Goal: Task Accomplishment & Management: Use online tool/utility

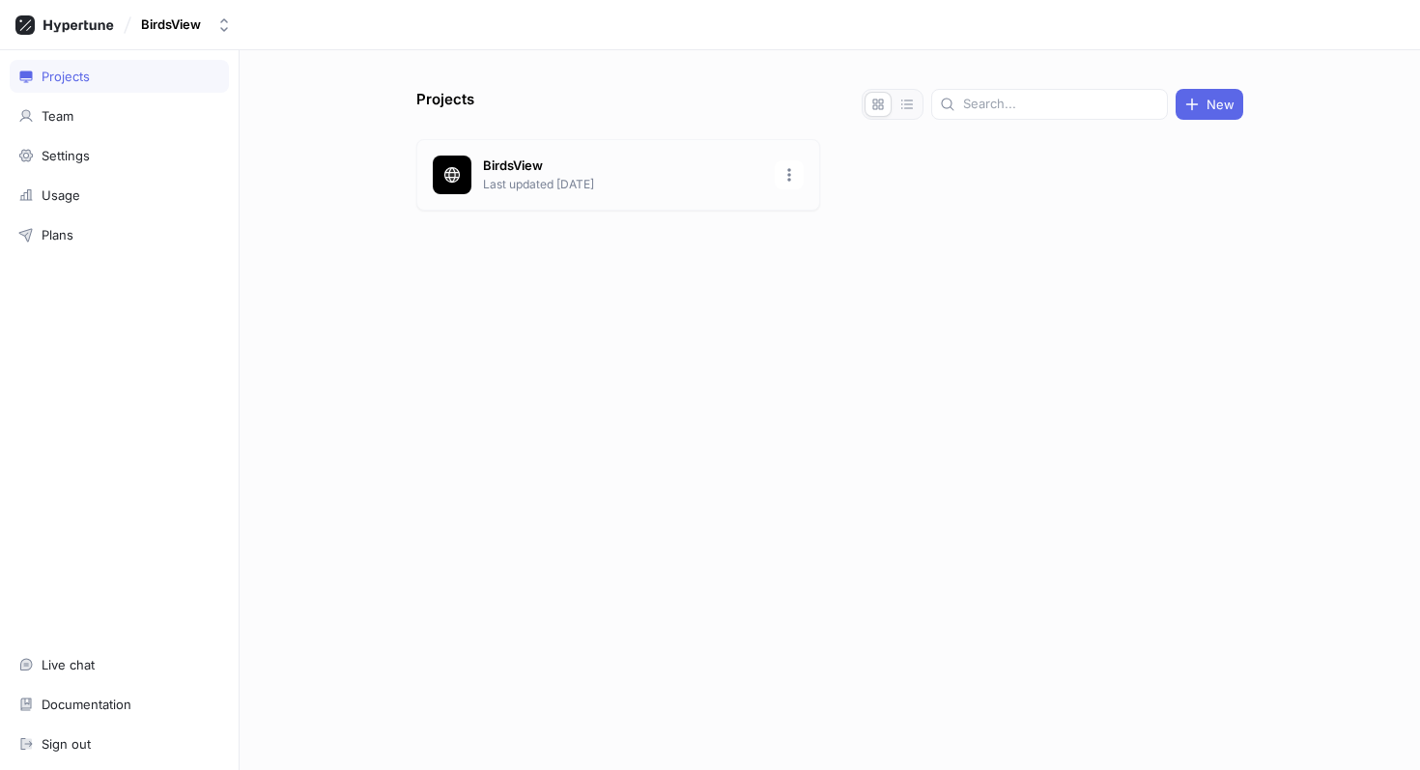
click at [569, 159] on p "BirdsView" at bounding box center [623, 165] width 280 height 19
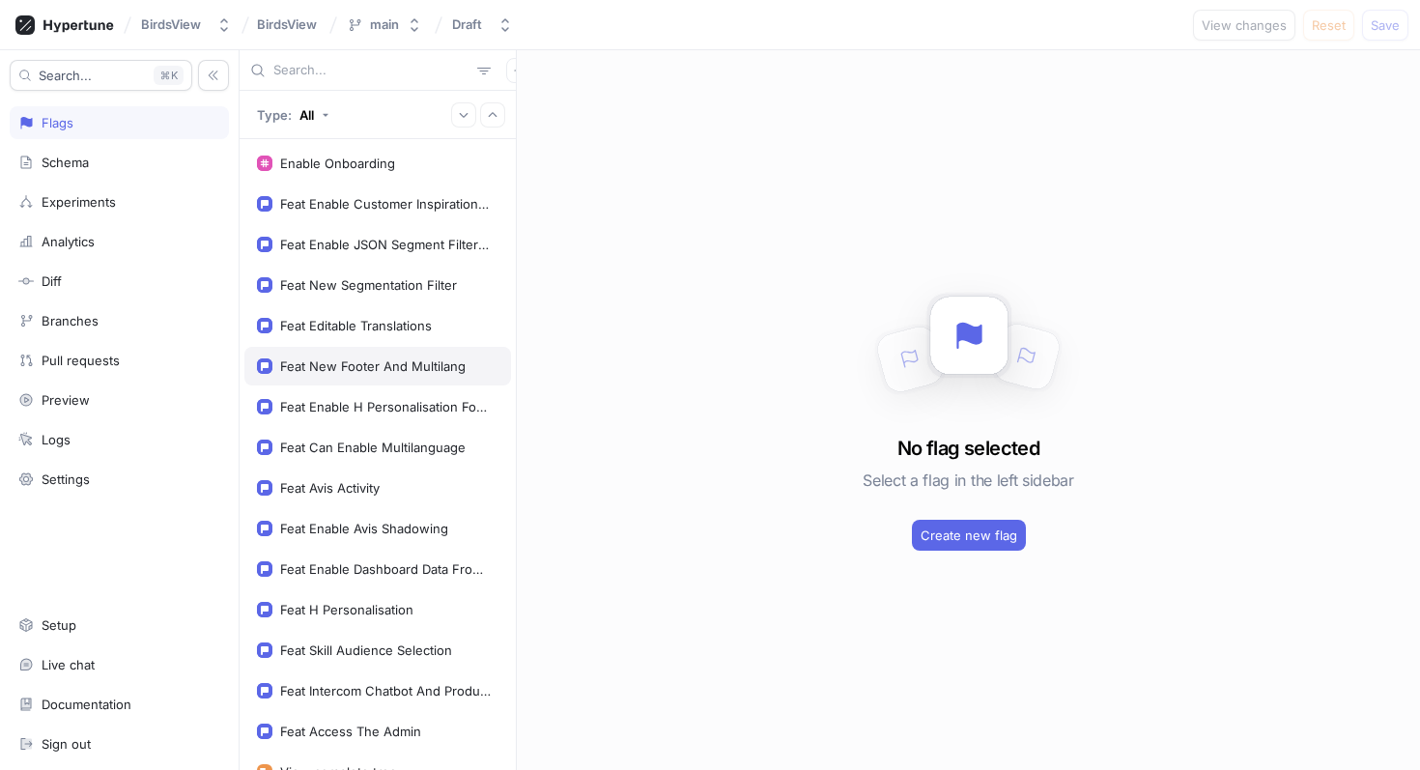
click at [300, 360] on div "Feat New Footer And Multilang" at bounding box center [372, 365] width 185 height 15
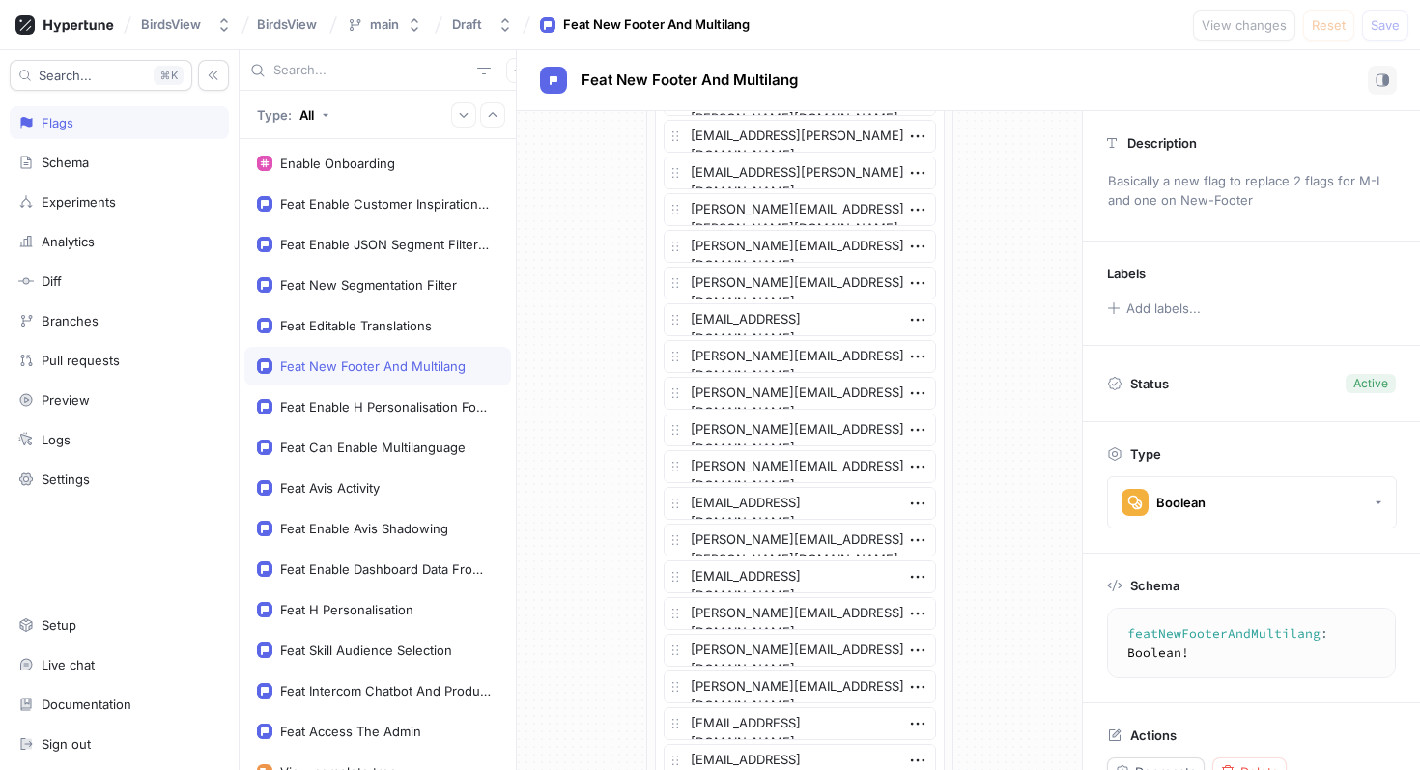
scroll to position [1127, 0]
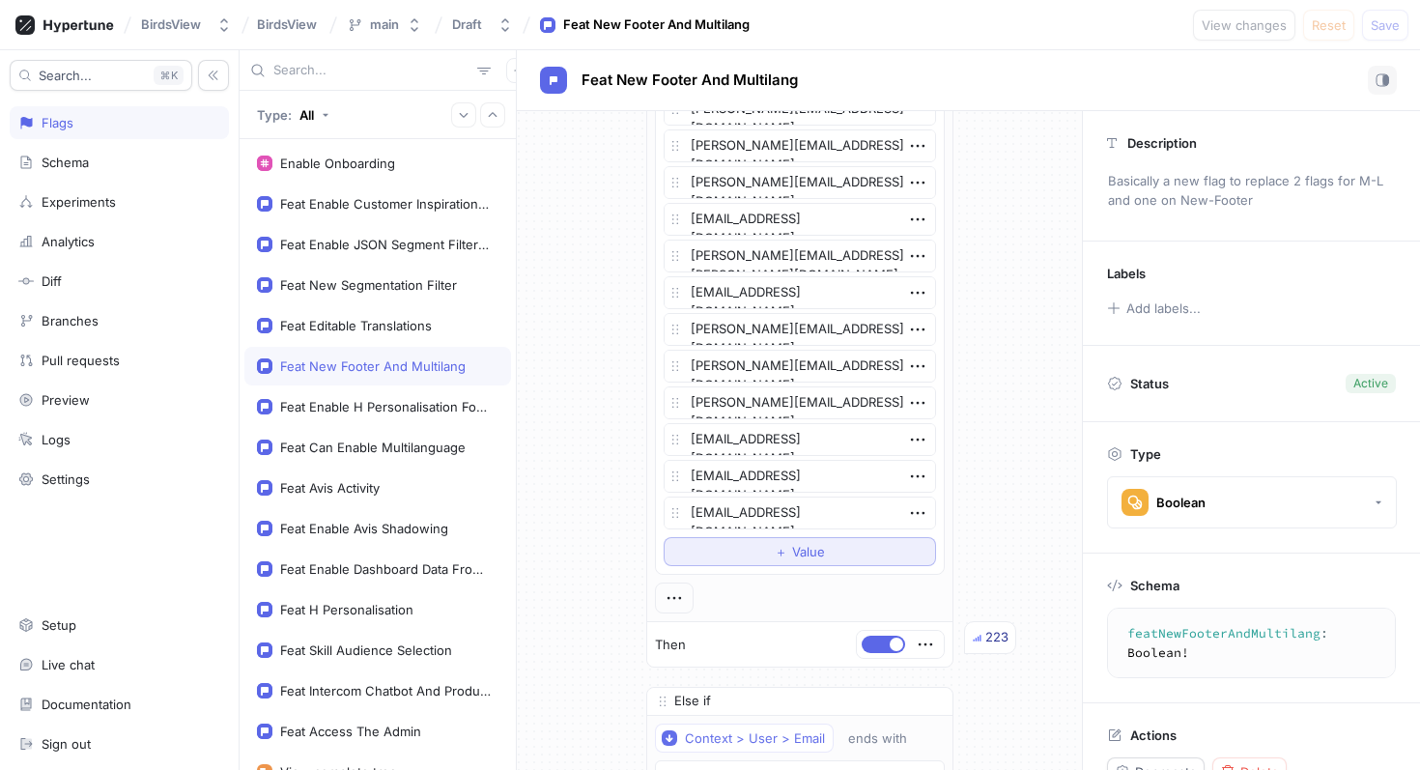
click at [797, 549] on span "Value" at bounding box center [808, 552] width 33 height 12
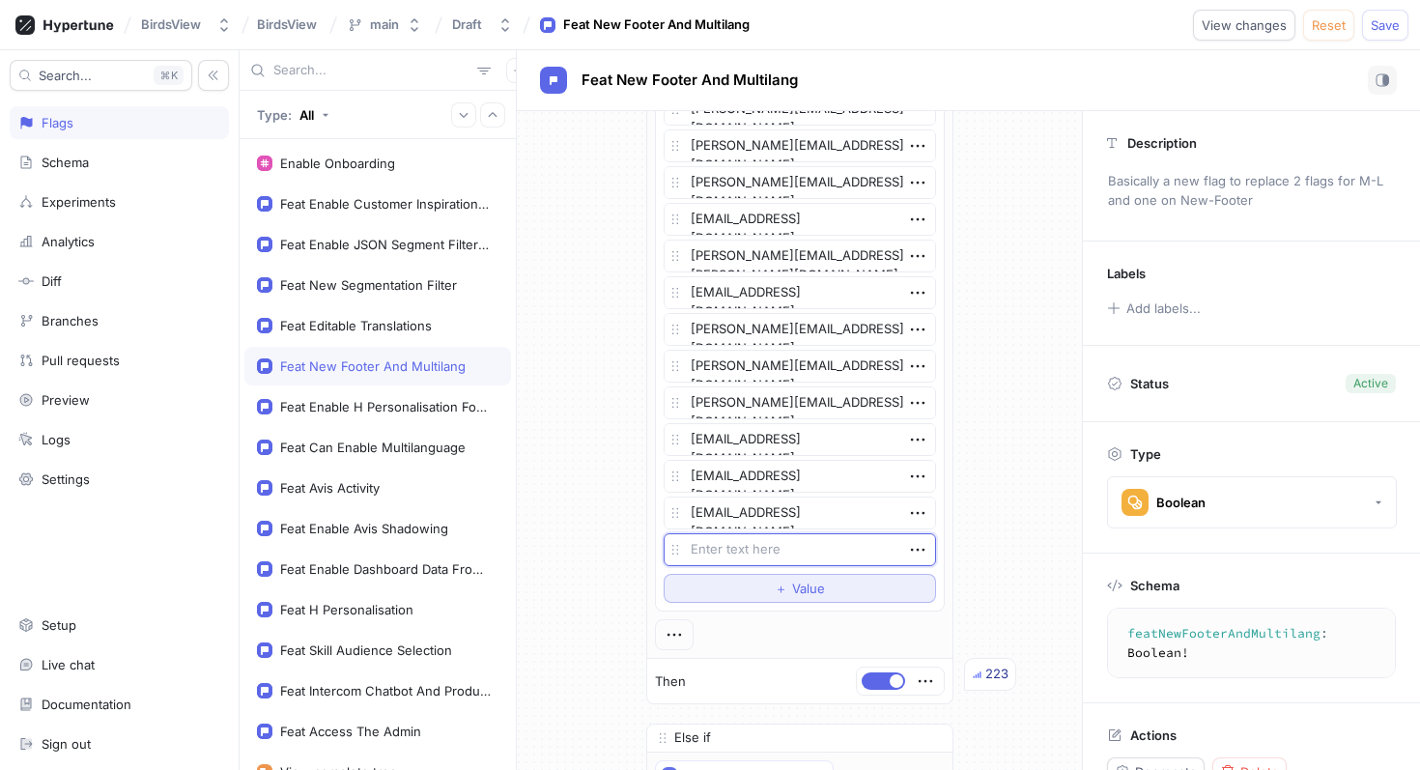
type textarea "x"
type textarea "[EMAIL_ADDRESS][DOMAIN_NAME]"
click at [788, 583] on div "＋ Value" at bounding box center [800, 588] width 50 height 12
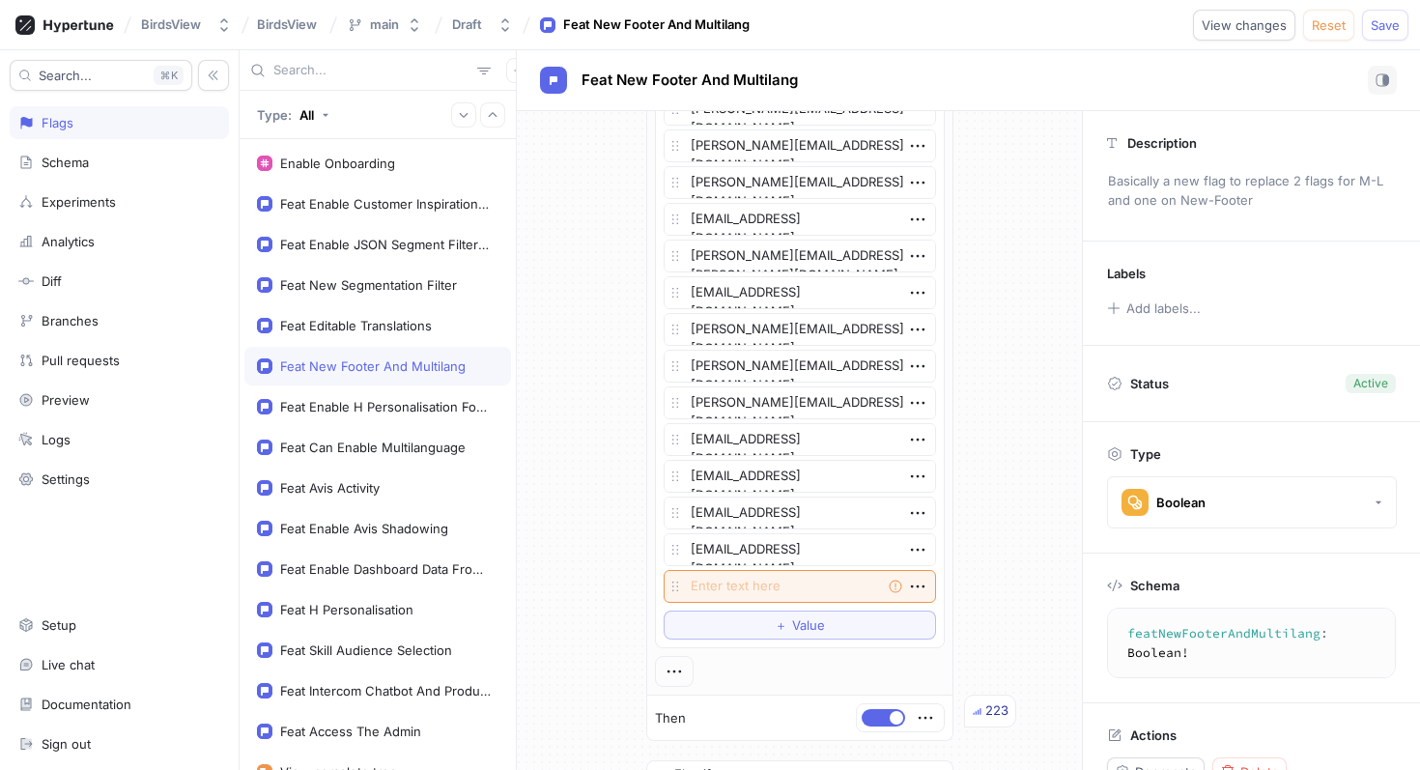
type textarea "x"
paste textarea "[EMAIL_ADDRESS][DOMAIN_NAME]"
type textarea "[EMAIL_ADDRESS][DOMAIN_NAME]"
type textarea "x"
type textarea "[EMAIL_ADDRESS][DOMAIN_NAME]"
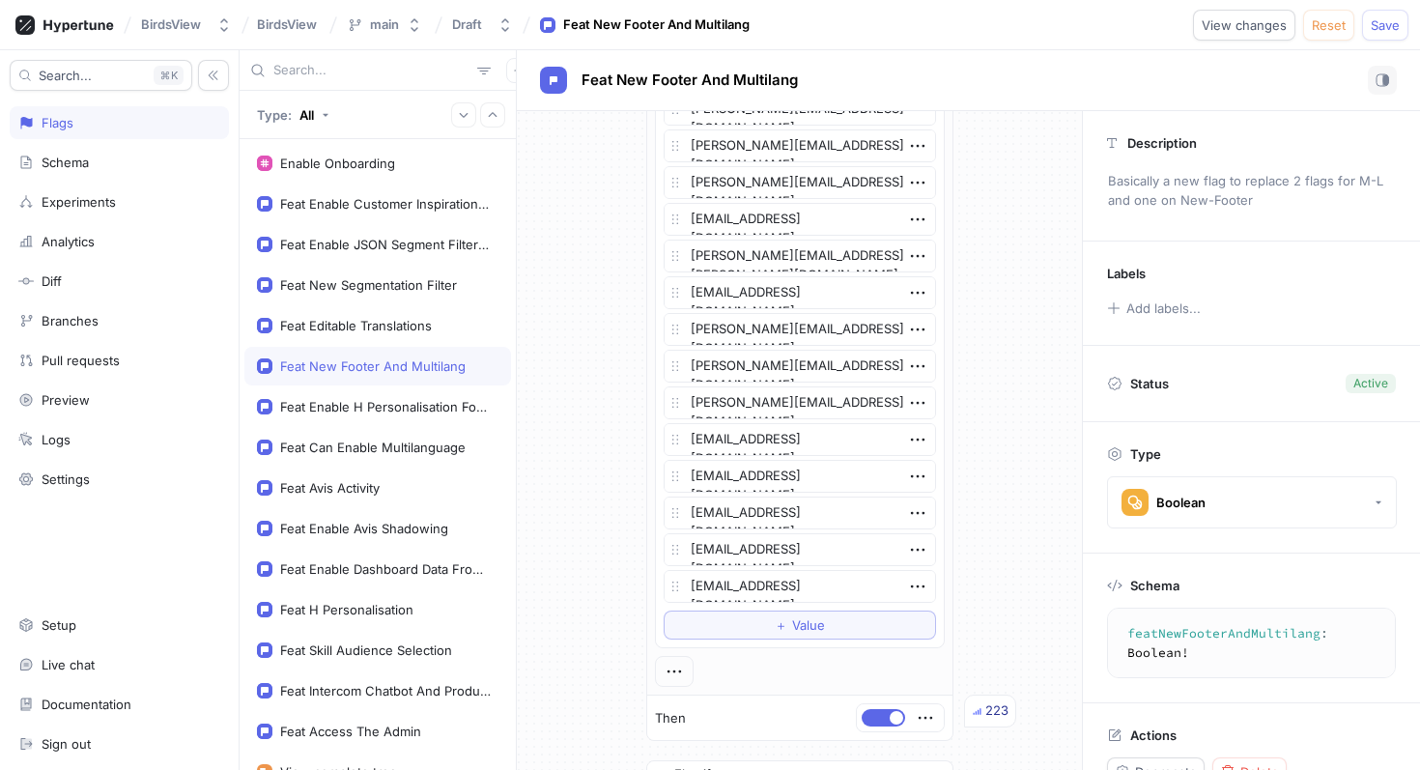
click at [999, 561] on div "If Context > User > Email is one of List [PERSON_NAME][EMAIL_ADDRESS][PERSON_NA…" at bounding box center [799, 60] width 565 height 2153
click at [1375, 19] on span "Save" at bounding box center [1385, 25] width 29 height 12
type textarea "x"
